Goal: Task Accomplishment & Management: Complete application form

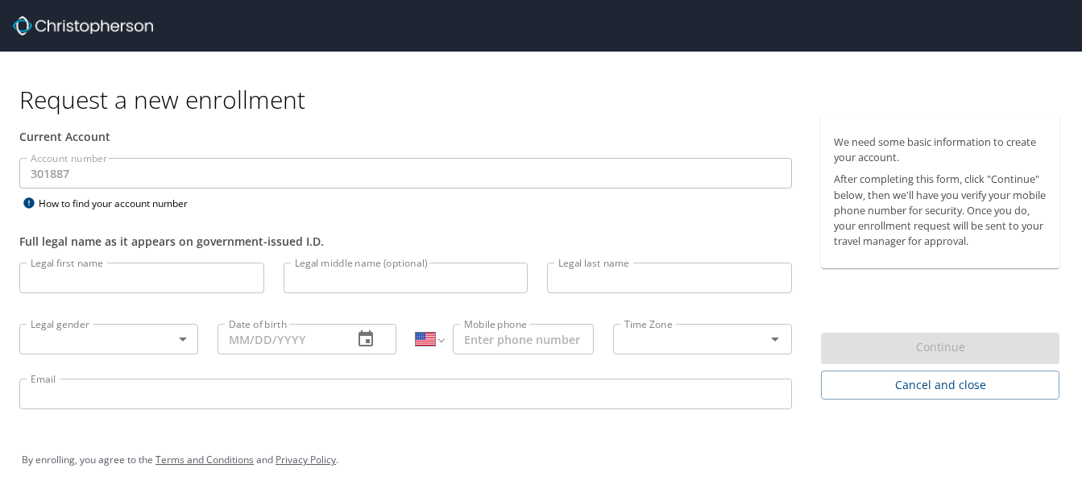
select select "US"
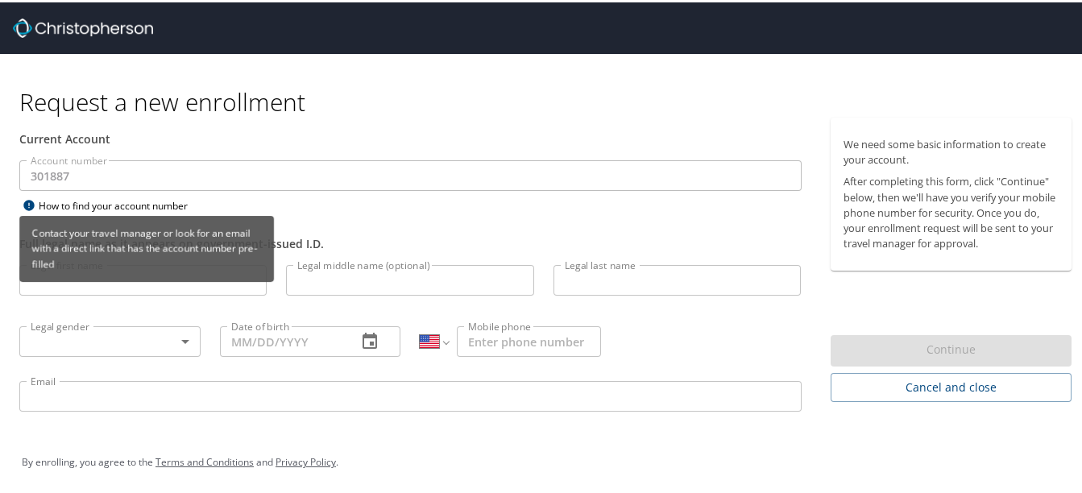
click at [135, 279] on div "Contact your travel manager or look for an email with a direct link that has th…" at bounding box center [146, 247] width 255 height 66
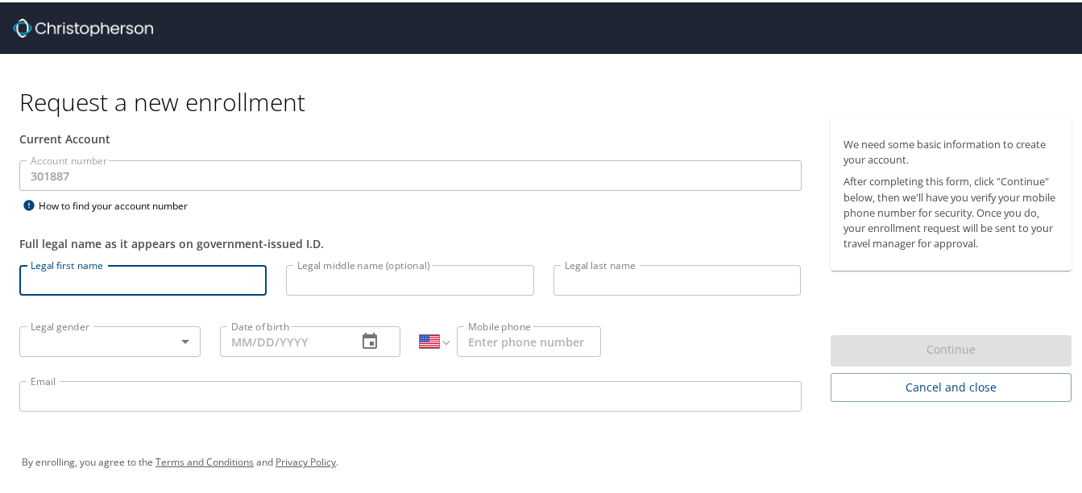
click at [107, 279] on input "Legal first name" at bounding box center [142, 278] width 247 height 31
type input "[PERSON_NAME]"
type input "[PHONE_NUMBER]"
type input "[EMAIL_ADDRESS][DOMAIN_NAME]"
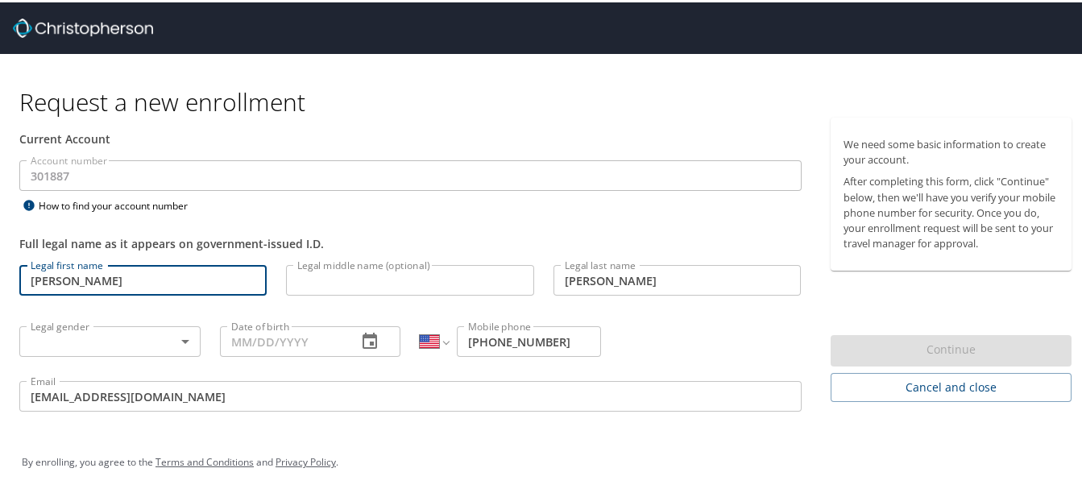
click at [107, 341] on body "Request a new enrollment Current Account Account number 301887 Account number H…" at bounding box center [547, 246] width 1094 height 493
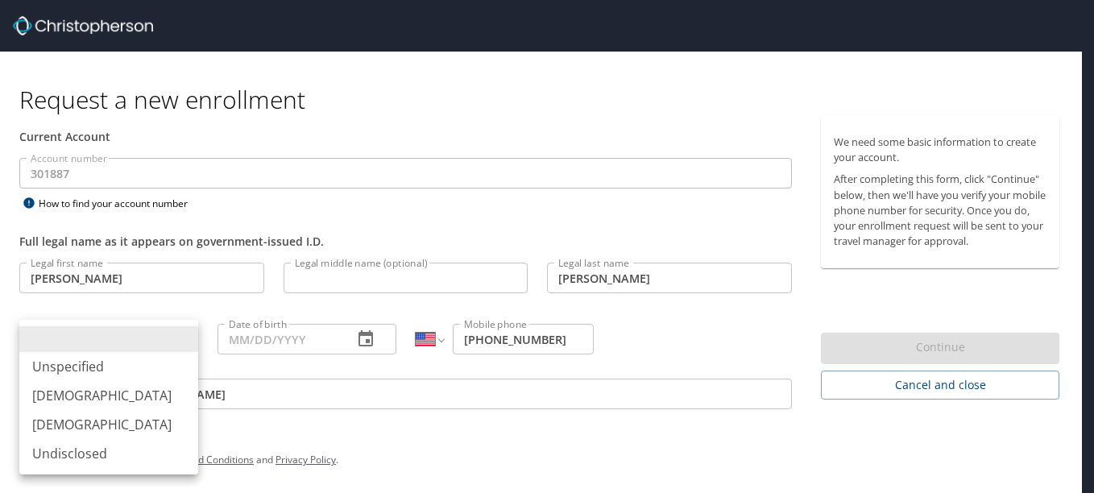
click at [94, 422] on li "[DEMOGRAPHIC_DATA]" at bounding box center [108, 424] width 179 height 29
type input "[DEMOGRAPHIC_DATA]"
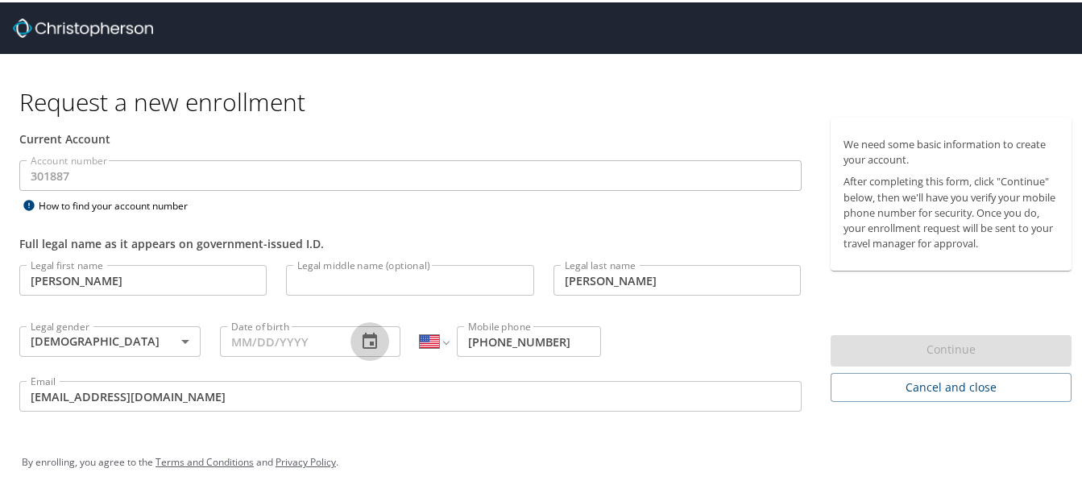
click at [367, 341] on icon "button" at bounding box center [370, 338] width 15 height 16
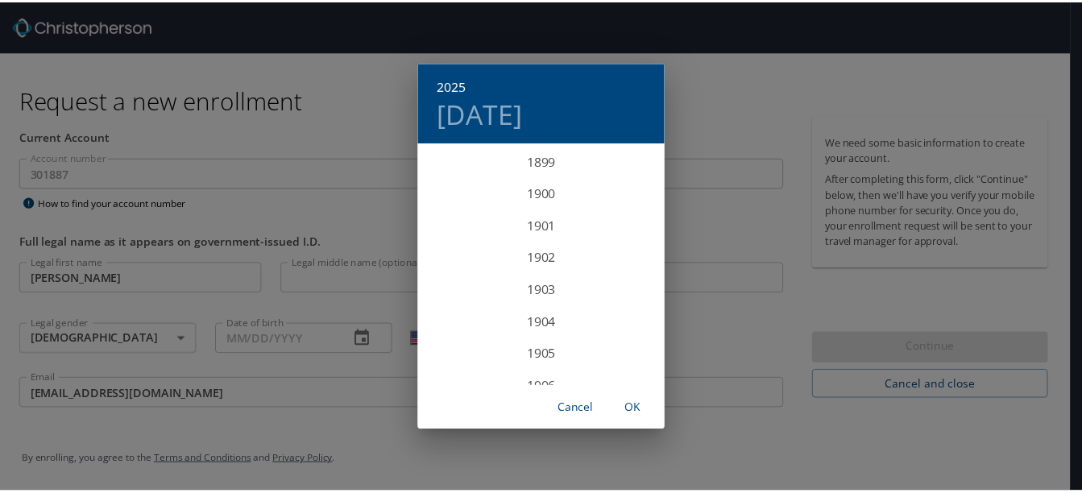
scroll to position [3965, 0]
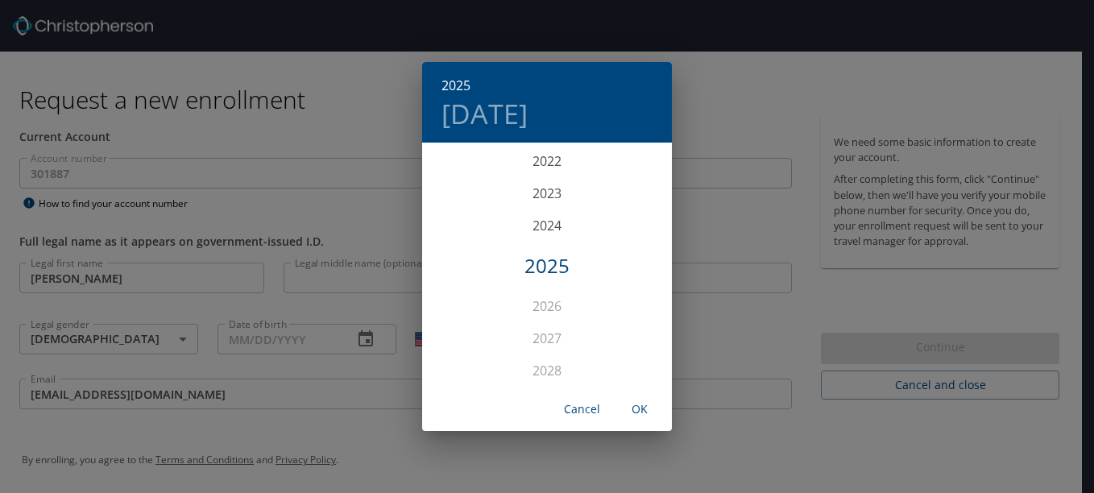
click at [311, 340] on div "2025 [DATE] 1900 1901 1902 1903 1904 1905 1906 1907 1908 1909 1910 1911 1912 19…" at bounding box center [547, 246] width 1094 height 493
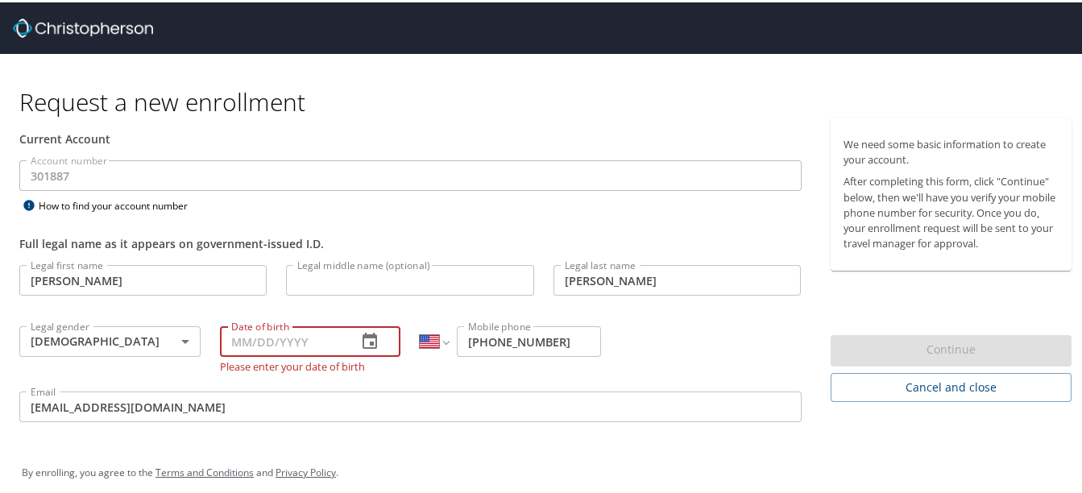
click at [279, 337] on input "Date of birth" at bounding box center [282, 339] width 125 height 31
type input "[DATE]"
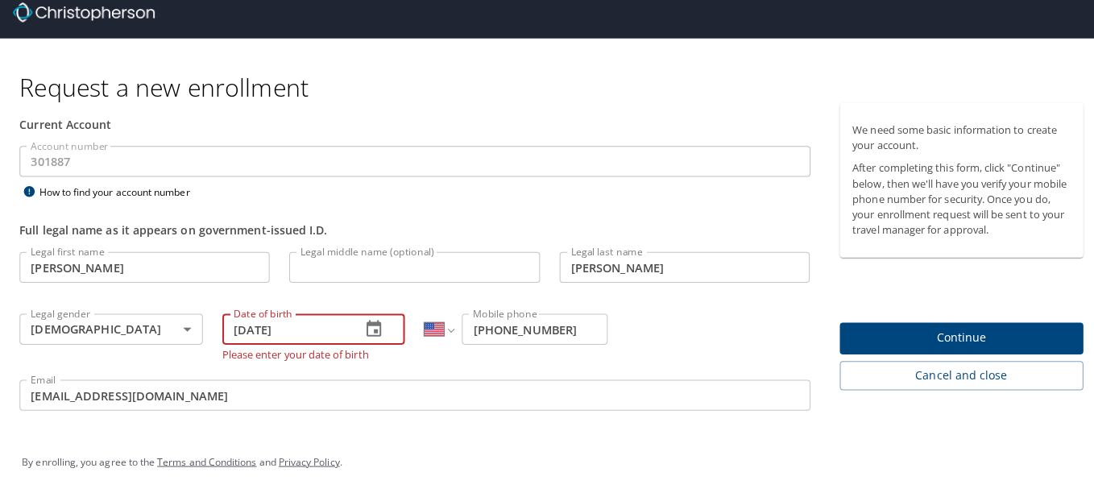
scroll to position [3, 0]
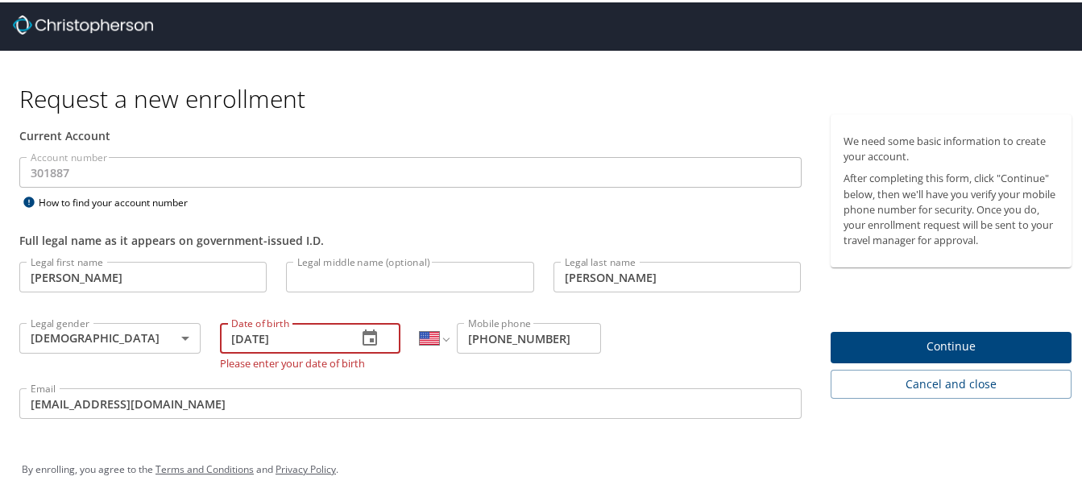
click at [844, 338] on span "Continue" at bounding box center [952, 344] width 216 height 20
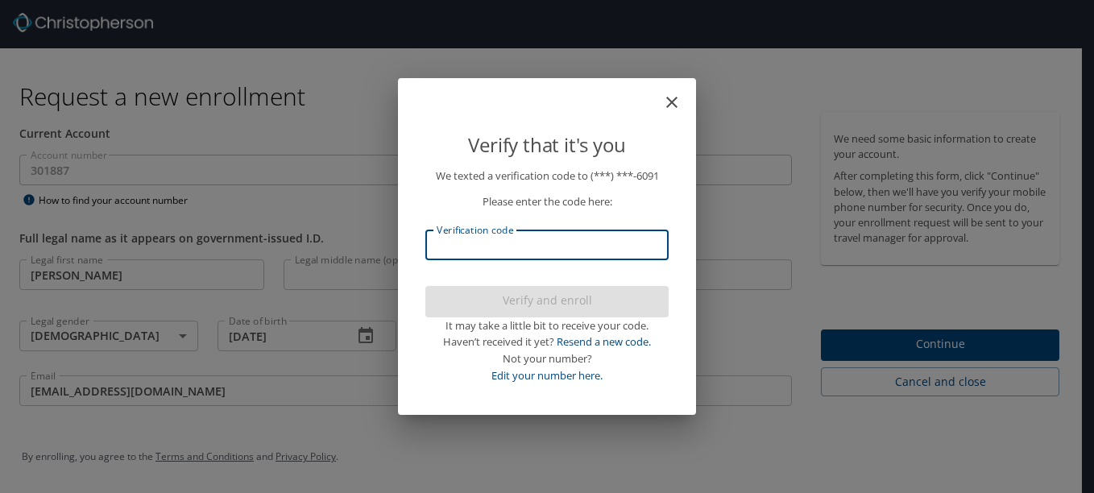
click at [486, 244] on input "Verification code" at bounding box center [547, 245] width 243 height 31
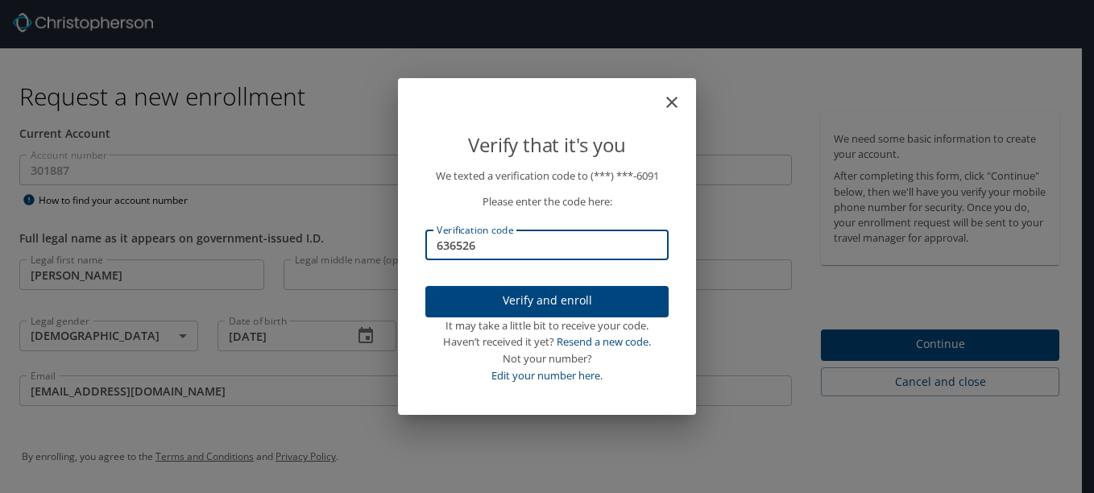
type input "636526"
click at [544, 305] on span "Verify and enroll" at bounding box center [547, 301] width 218 height 20
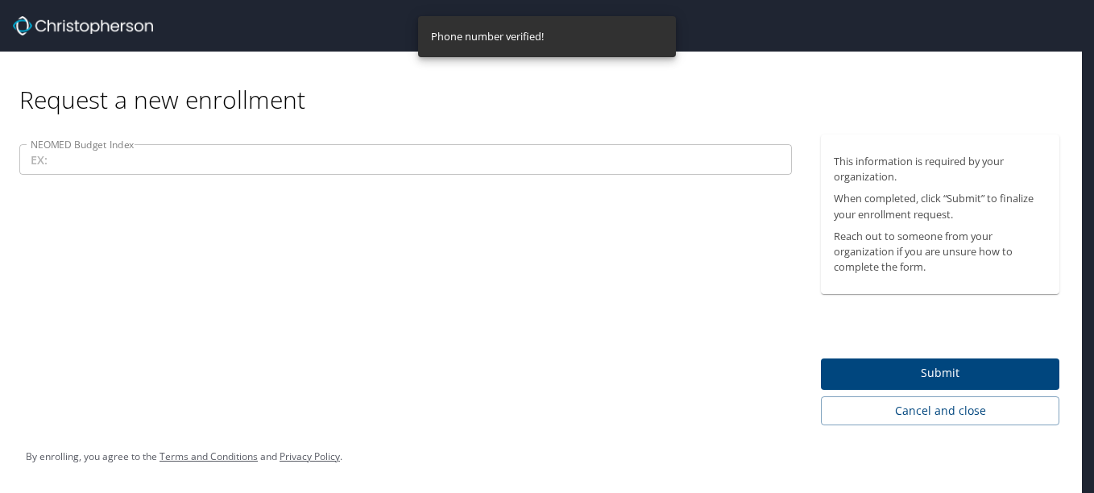
scroll to position [0, 0]
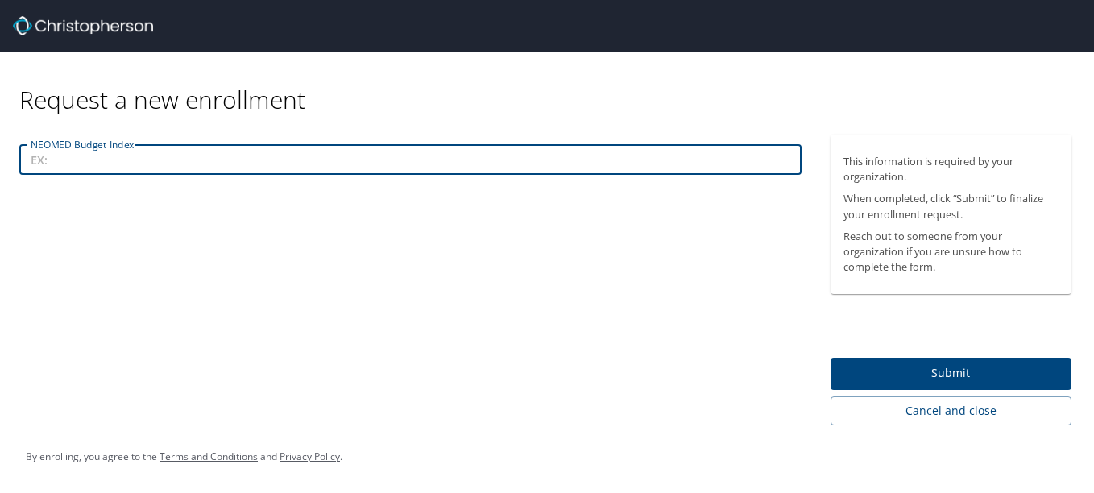
click at [71, 162] on input "NEOMED Budget Index" at bounding box center [410, 159] width 783 height 31
click at [853, 376] on span "Submit" at bounding box center [952, 373] width 216 height 20
